Goal: Task Accomplishment & Management: Complete application form

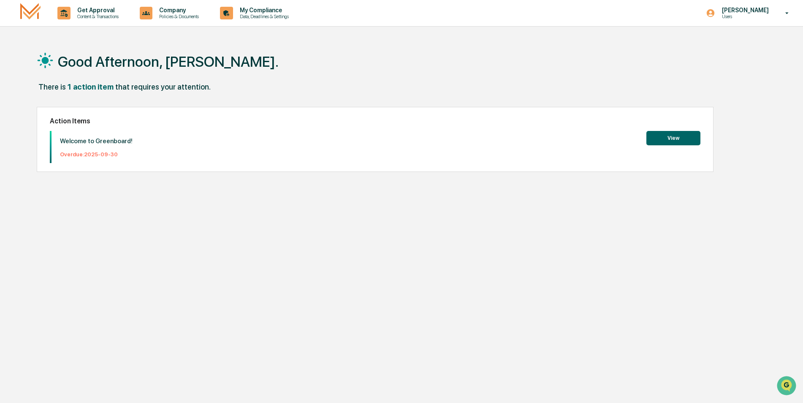
click at [669, 136] on button "View" at bounding box center [673, 138] width 54 height 14
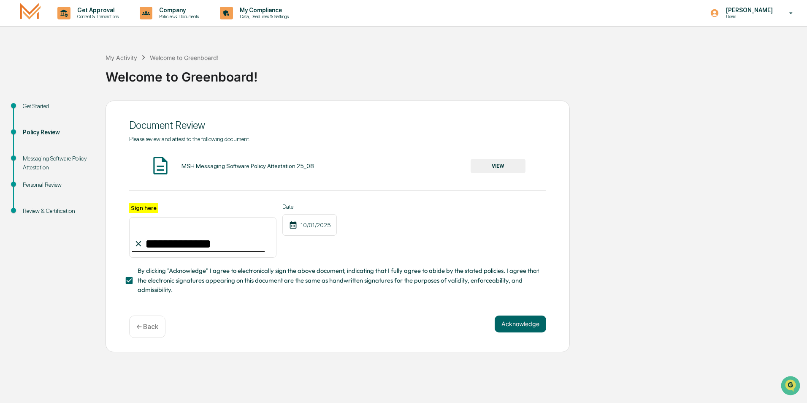
click at [495, 164] on button "VIEW" at bounding box center [498, 166] width 55 height 14
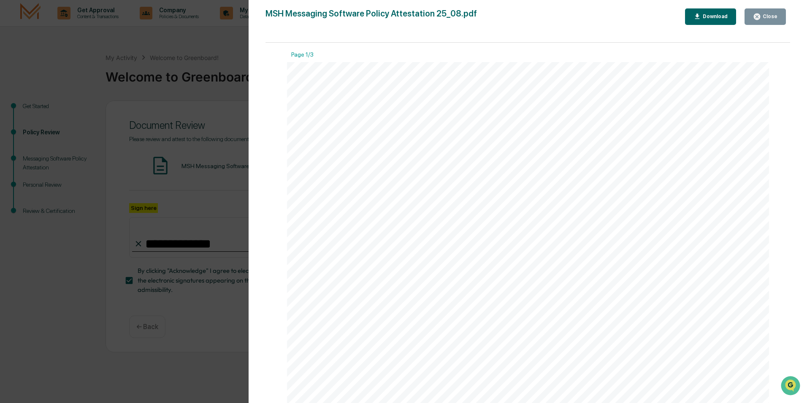
click at [763, 16] on div "Close" at bounding box center [769, 17] width 16 height 6
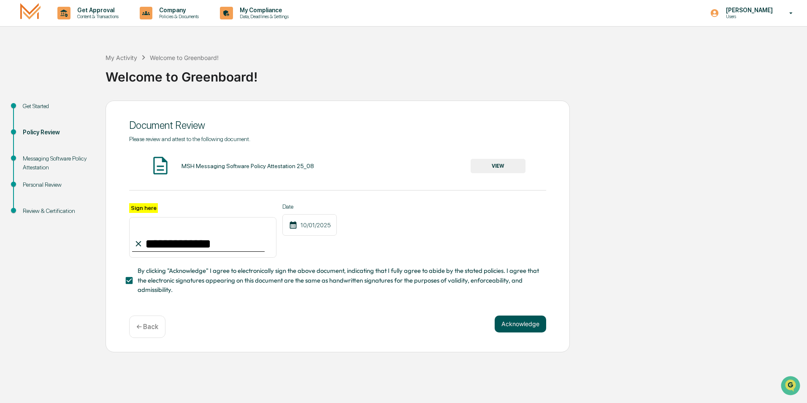
click at [529, 325] on button "Acknowledge" at bounding box center [520, 323] width 51 height 17
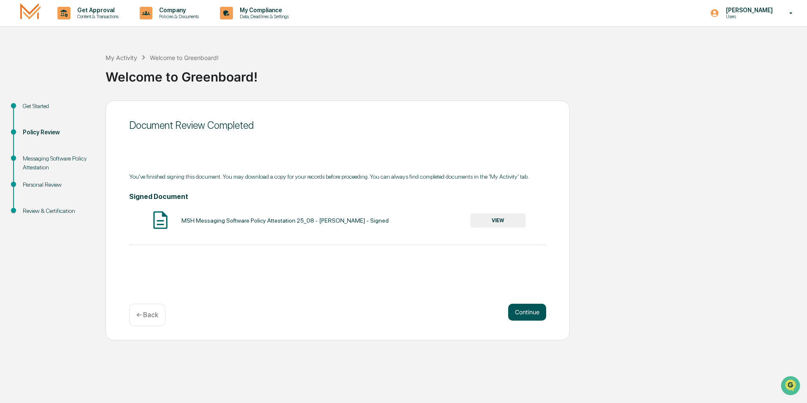
click at [528, 317] on button "Continue" at bounding box center [527, 312] width 38 height 17
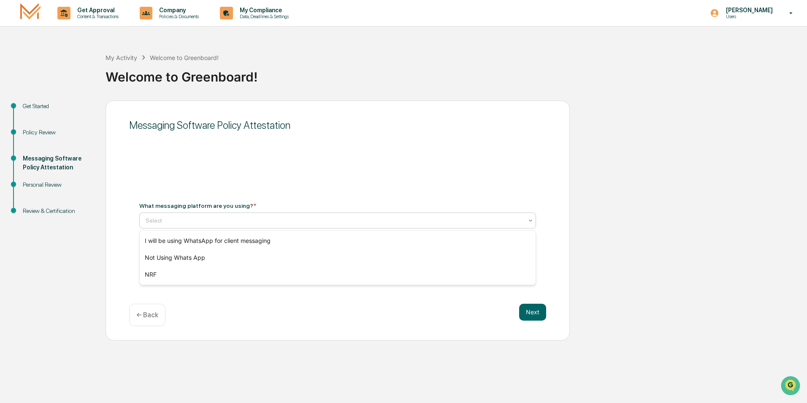
click at [532, 220] on icon at bounding box center [530, 220] width 3 height 2
click at [195, 238] on div "I will be using WhatsApp for client messaging" at bounding box center [338, 240] width 396 height 17
click at [532, 312] on button "Next" at bounding box center [532, 312] width 27 height 17
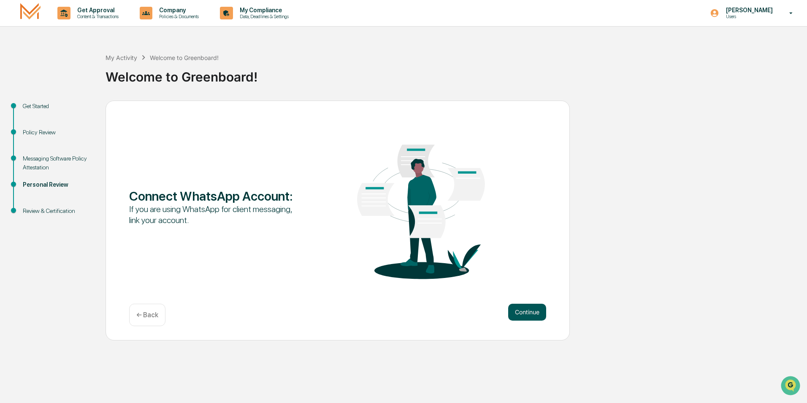
click at [517, 306] on button "Continue" at bounding box center [527, 312] width 38 height 17
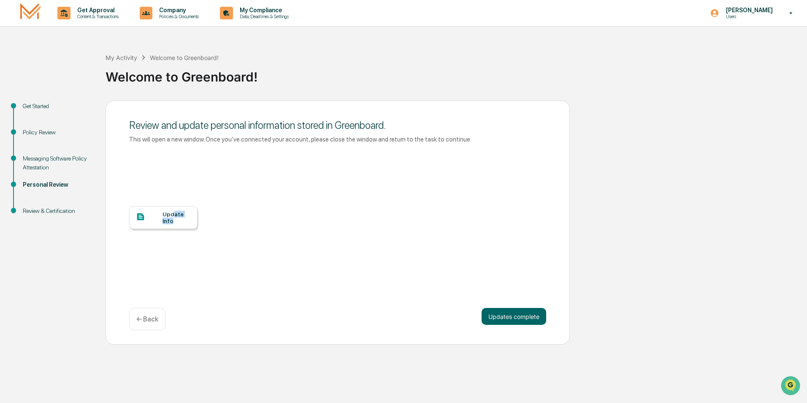
drag, startPoint x: 174, startPoint y: 213, endPoint x: 194, endPoint y: 252, distance: 43.6
click at [194, 252] on div "Update Info" at bounding box center [337, 224] width 417 height 152
click at [528, 315] on button "Updates complete" at bounding box center [514, 316] width 65 height 17
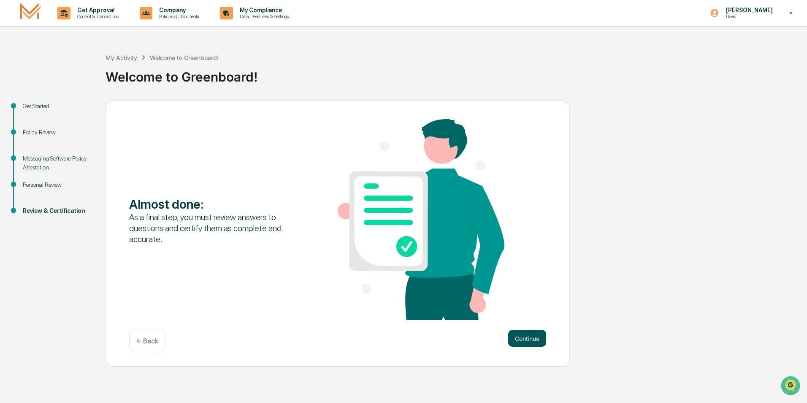
click at [528, 337] on button "Continue" at bounding box center [527, 338] width 38 height 17
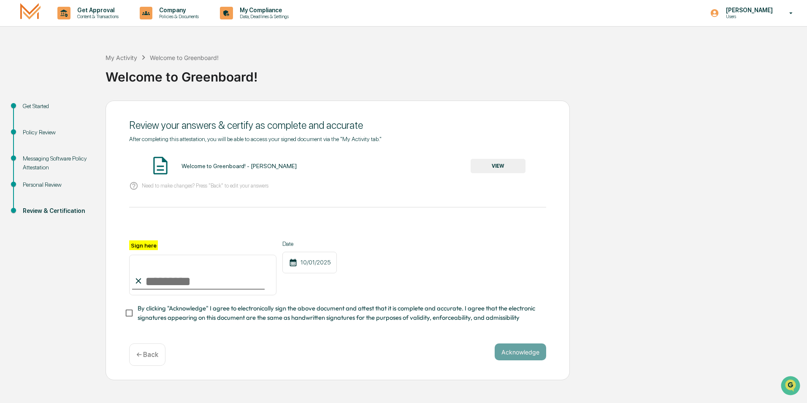
click at [499, 164] on button "VIEW" at bounding box center [498, 166] width 55 height 14
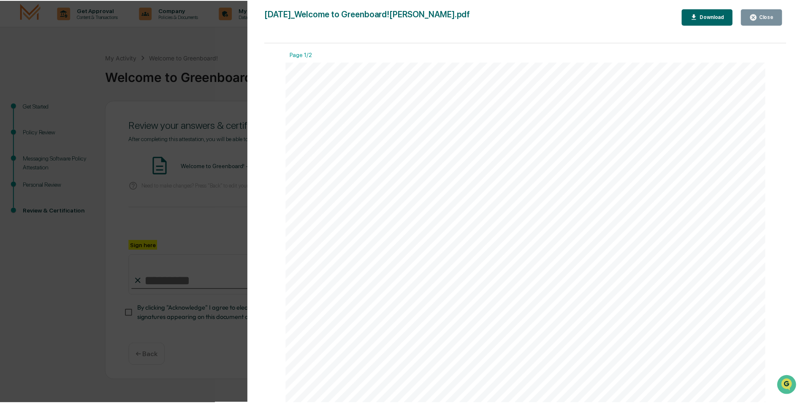
scroll to position [42, 0]
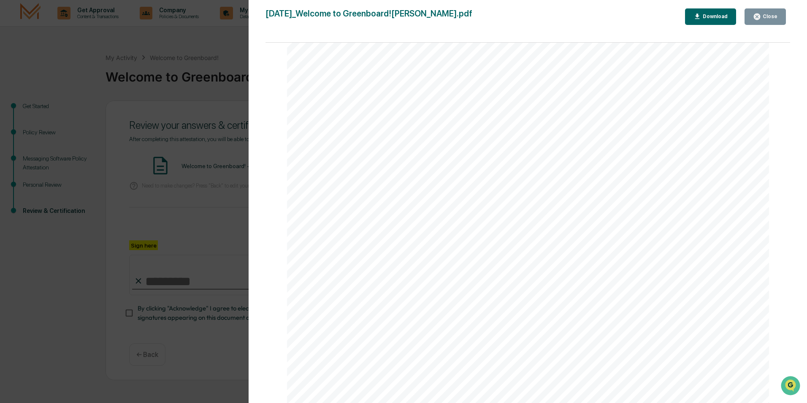
click at [766, 19] on div "Close" at bounding box center [769, 17] width 16 height 6
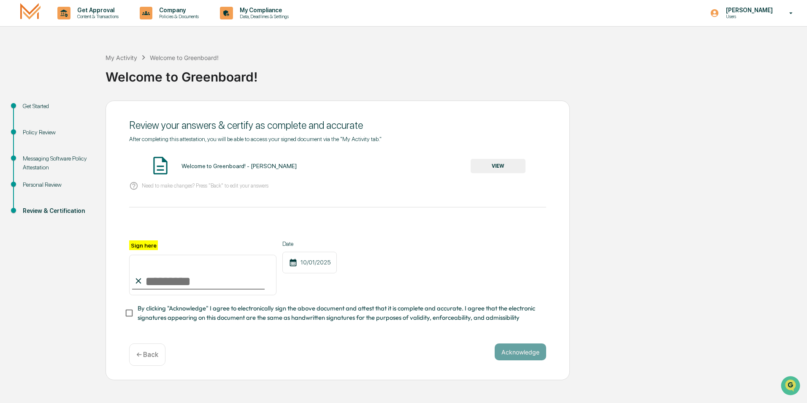
click at [164, 282] on input "Sign here" at bounding box center [202, 275] width 147 height 41
type input "**********"
click at [124, 313] on div "**********" at bounding box center [338, 240] width 464 height 280
click at [510, 350] on button "Acknowledge" at bounding box center [520, 351] width 51 height 17
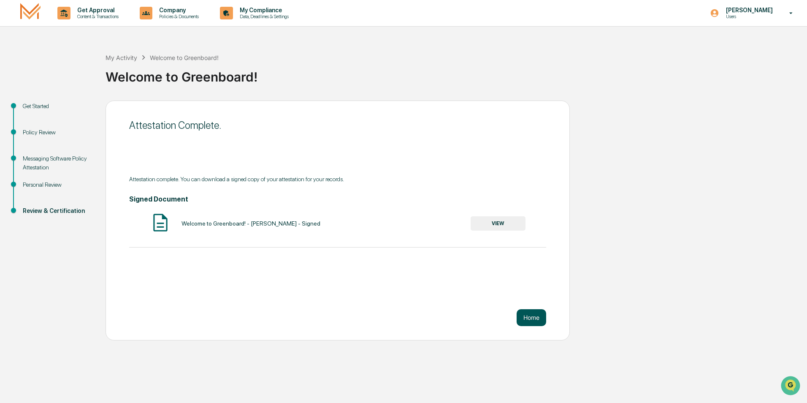
click at [532, 315] on button "Home" at bounding box center [532, 317] width 30 height 17
